Goal: Find specific page/section: Find specific page/section

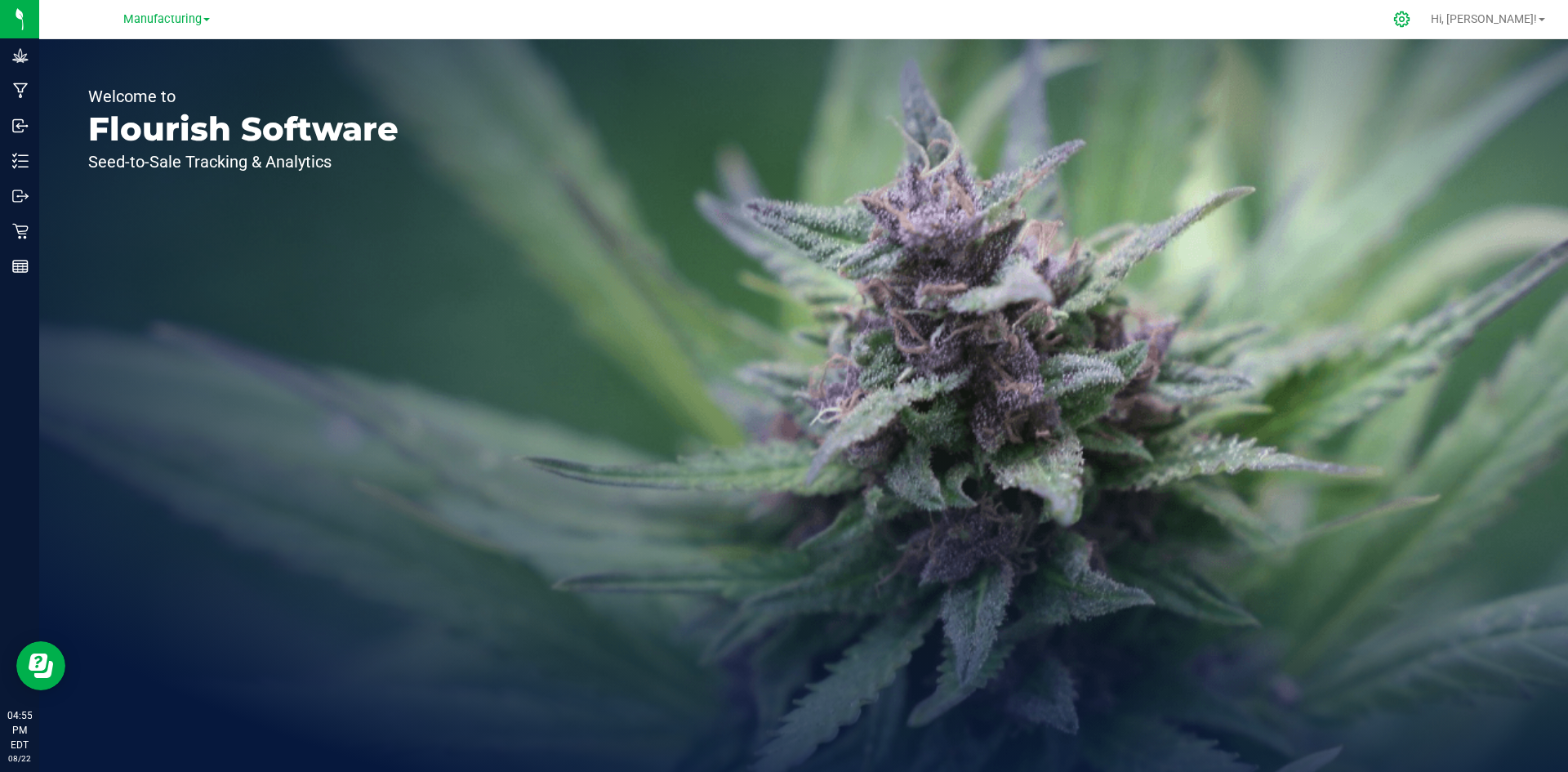
click at [1410, 21] on icon at bounding box center [1402, 19] width 16 height 16
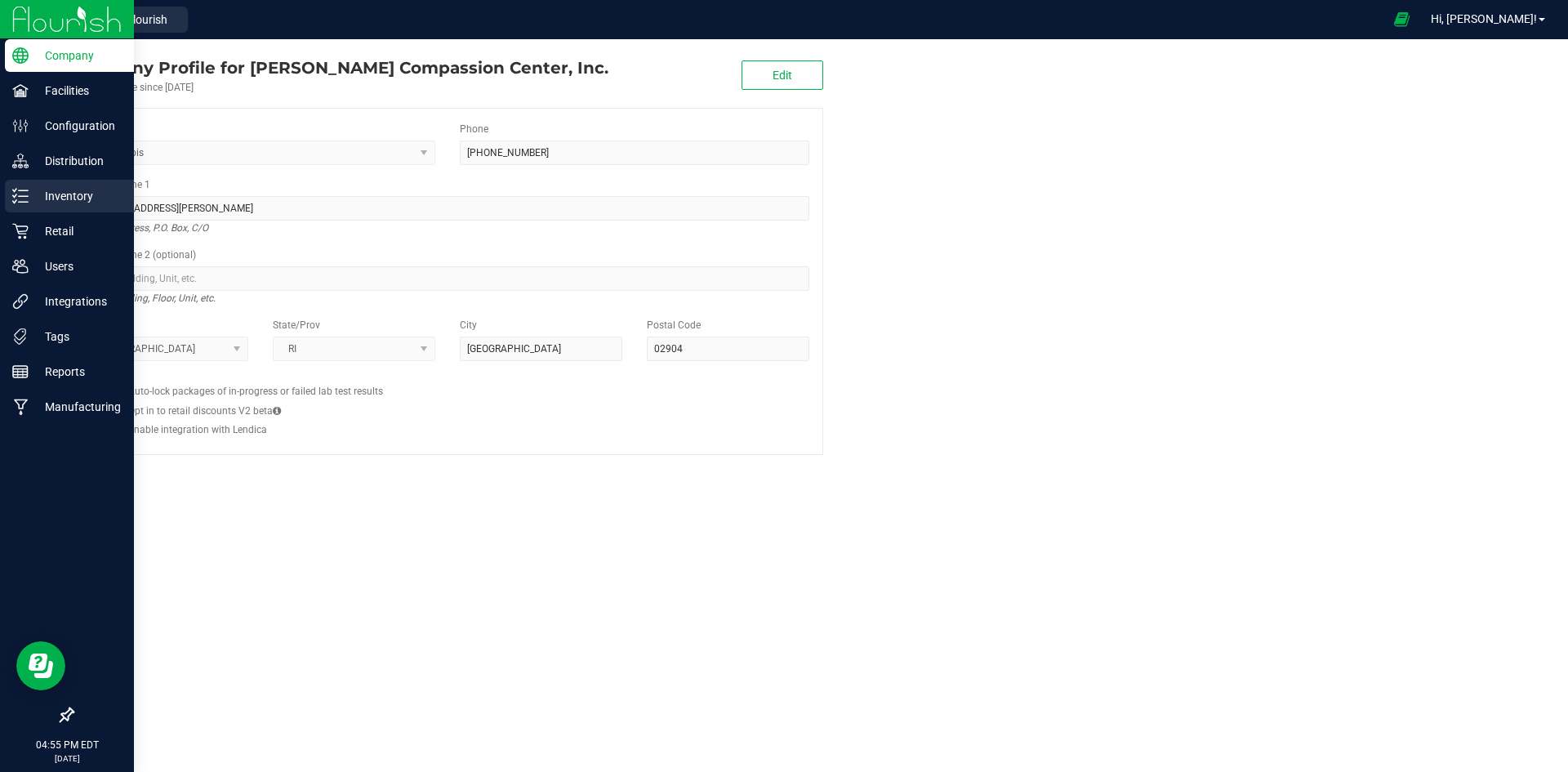
click at [42, 200] on p "Inventory" at bounding box center [77, 196] width 98 height 19
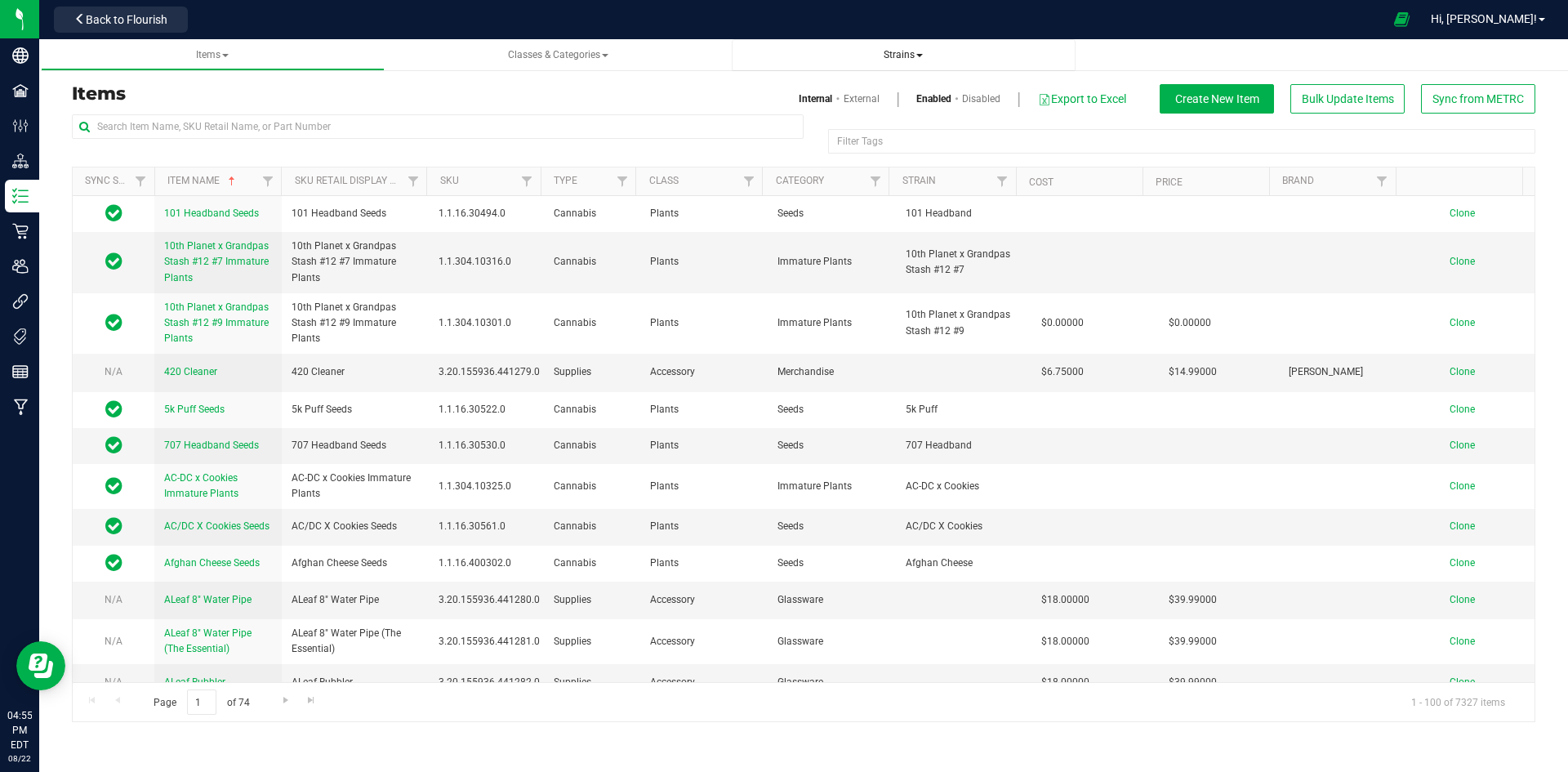
click at [884, 54] on span "Strains" at bounding box center [903, 55] width 39 height 12
click at [867, 96] on li "All strains" at bounding box center [903, 100] width 317 height 24
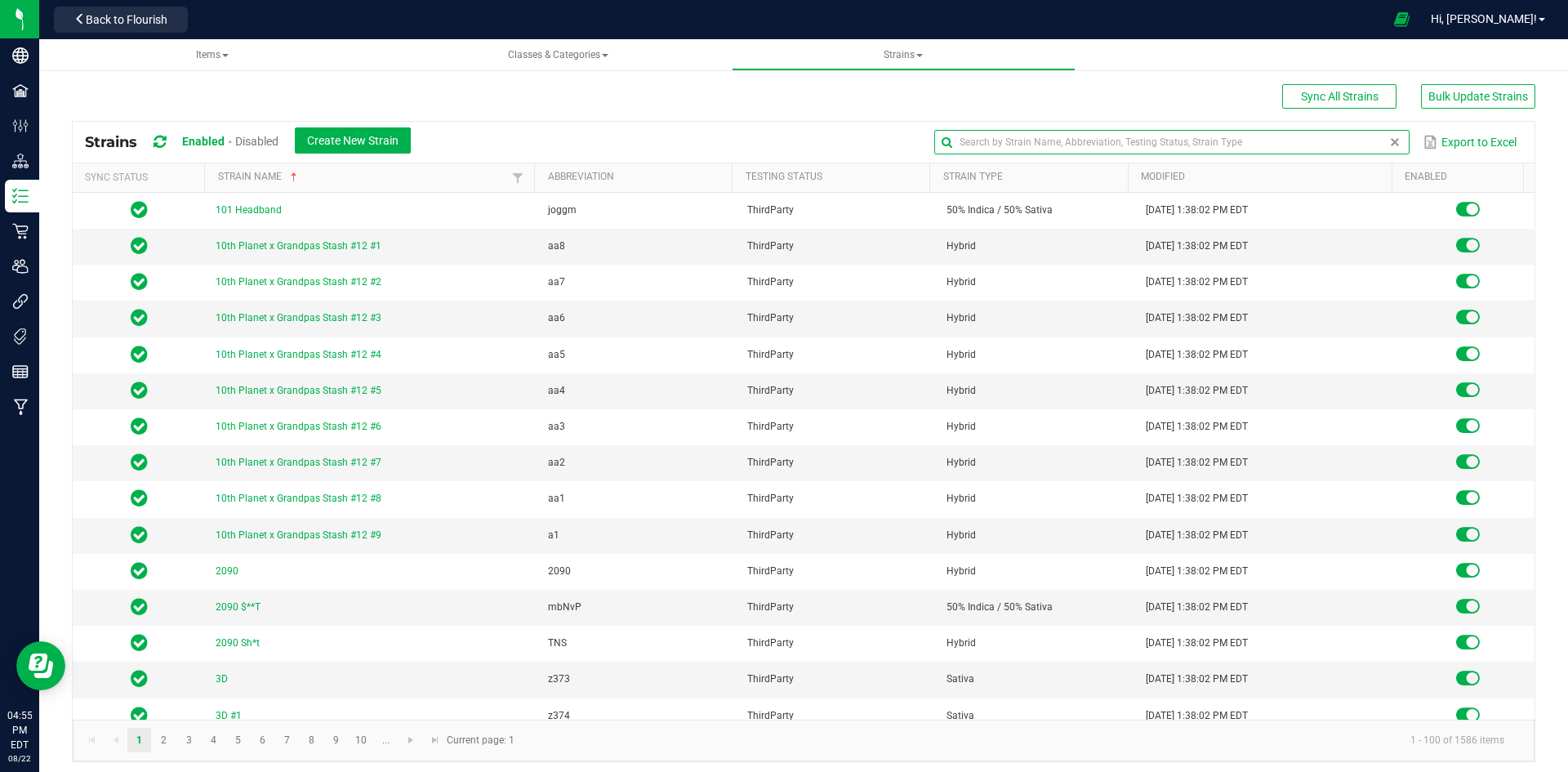
click at [1349, 141] on input "text" at bounding box center [1171, 142] width 475 height 25
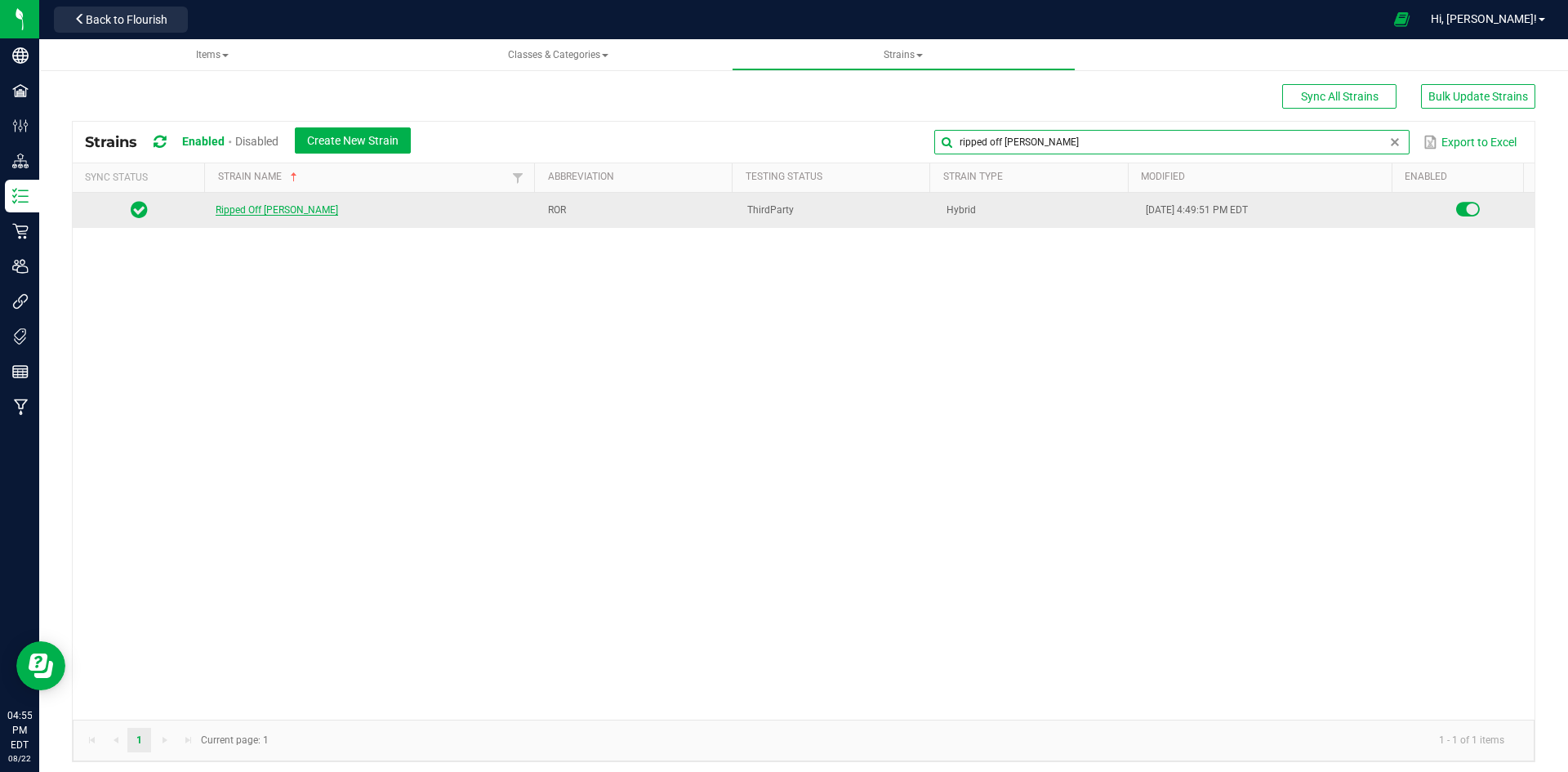
type input "ripped off [PERSON_NAME]"
click at [241, 208] on link "Ripped Off [PERSON_NAME]" at bounding box center [277, 209] width 123 height 12
